Goal: Task Accomplishment & Management: Use online tool/utility

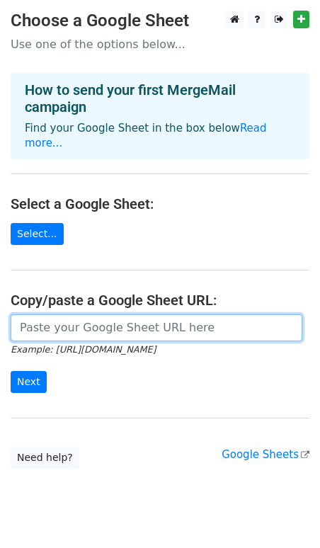
click at [43, 315] on input "url" at bounding box center [157, 328] width 292 height 27
paste input "[URL][DOMAIN_NAME]"
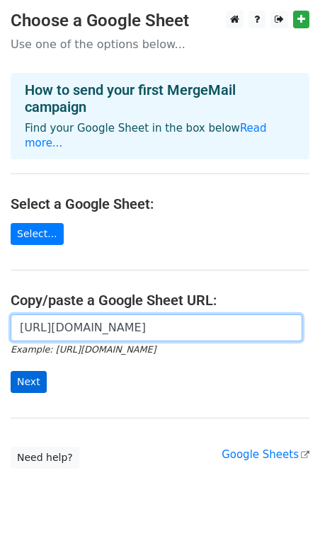
type input "[URL][DOMAIN_NAME]"
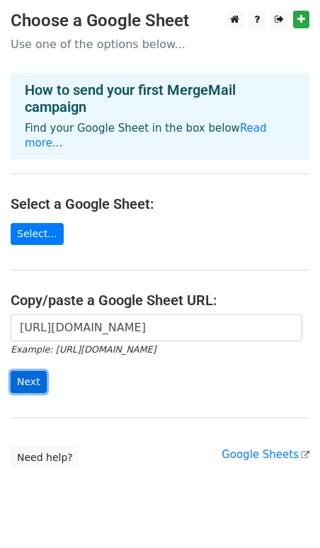
scroll to position [0, 0]
click at [15, 371] on input "Next" at bounding box center [29, 382] width 36 height 22
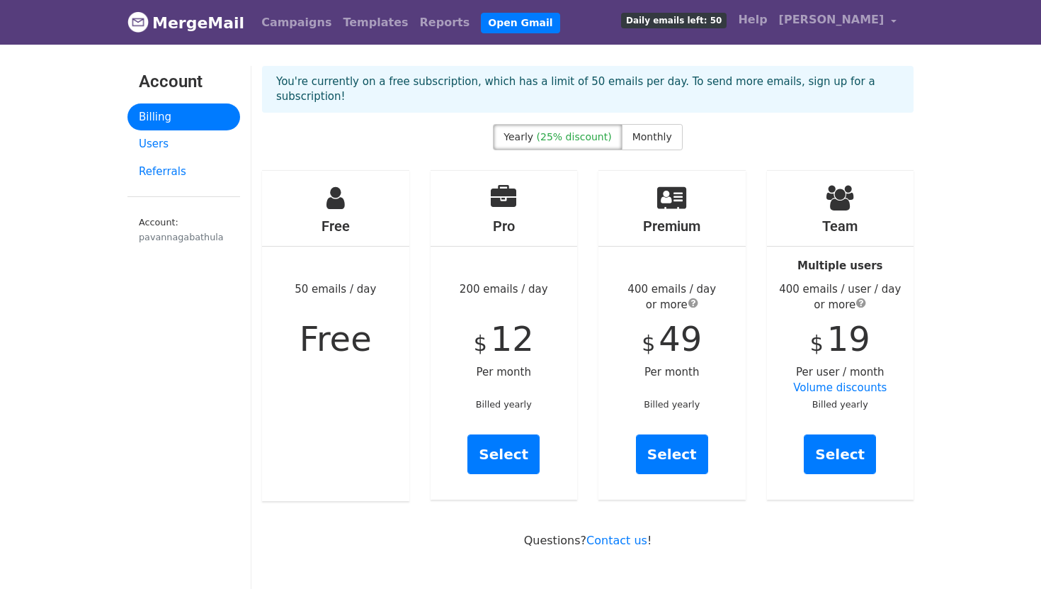
click at [184, 237] on div "pavannagabathula" at bounding box center [184, 236] width 90 height 13
click at [886, 13] on link "Pavan Chandra" at bounding box center [838, 22] width 129 height 33
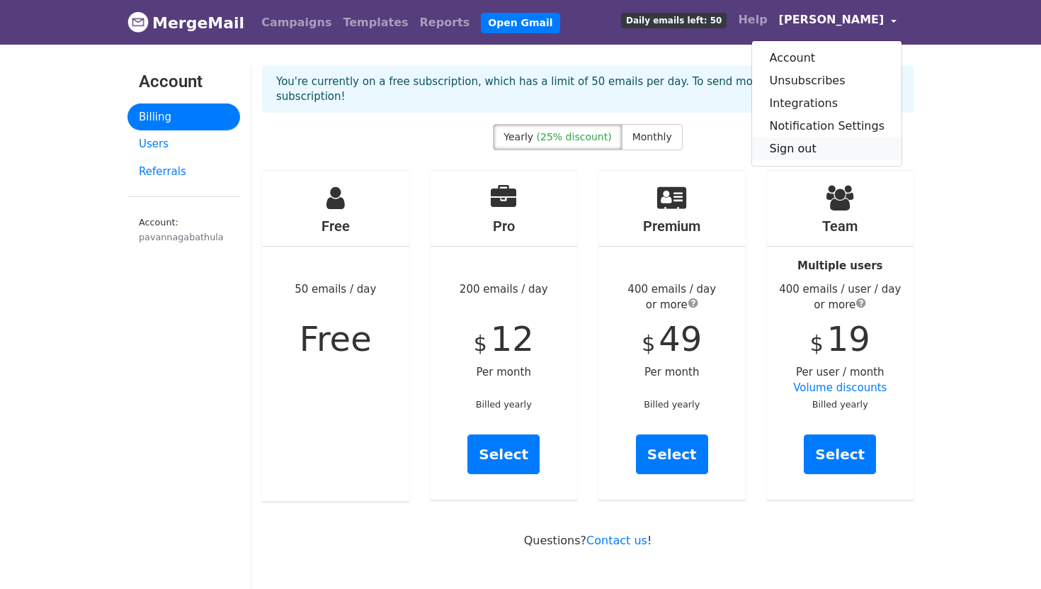
click at [803, 142] on link "Sign out" at bounding box center [826, 148] width 149 height 23
